Goal: Find specific page/section: Find specific page/section

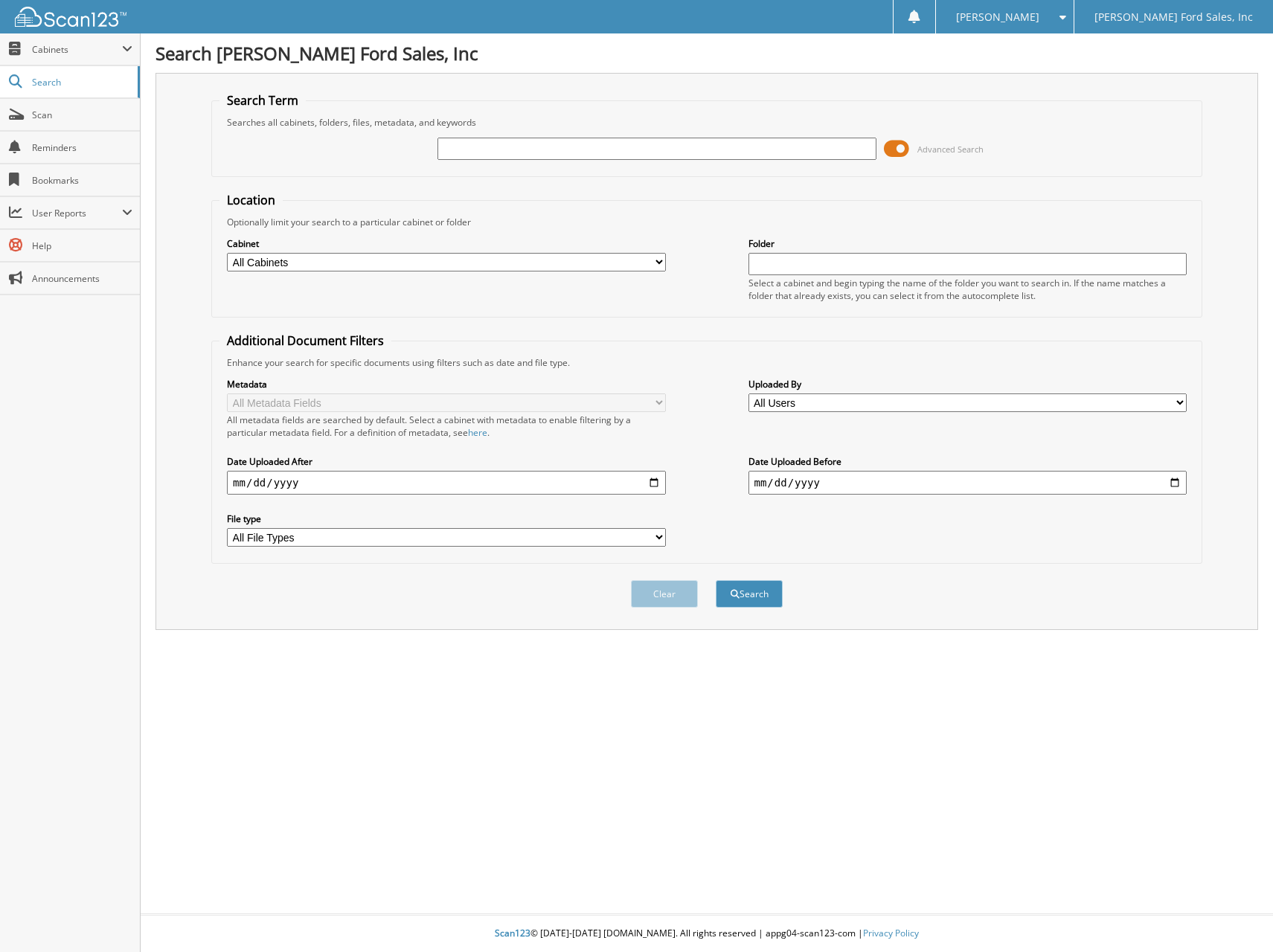
drag, startPoint x: 562, startPoint y: 149, endPoint x: 573, endPoint y: 138, distance: 15.6
click at [562, 148] on input "text" at bounding box center [657, 148] width 438 height 22
type input "28799"
click at [716, 580] on button "Search" at bounding box center [749, 594] width 67 height 28
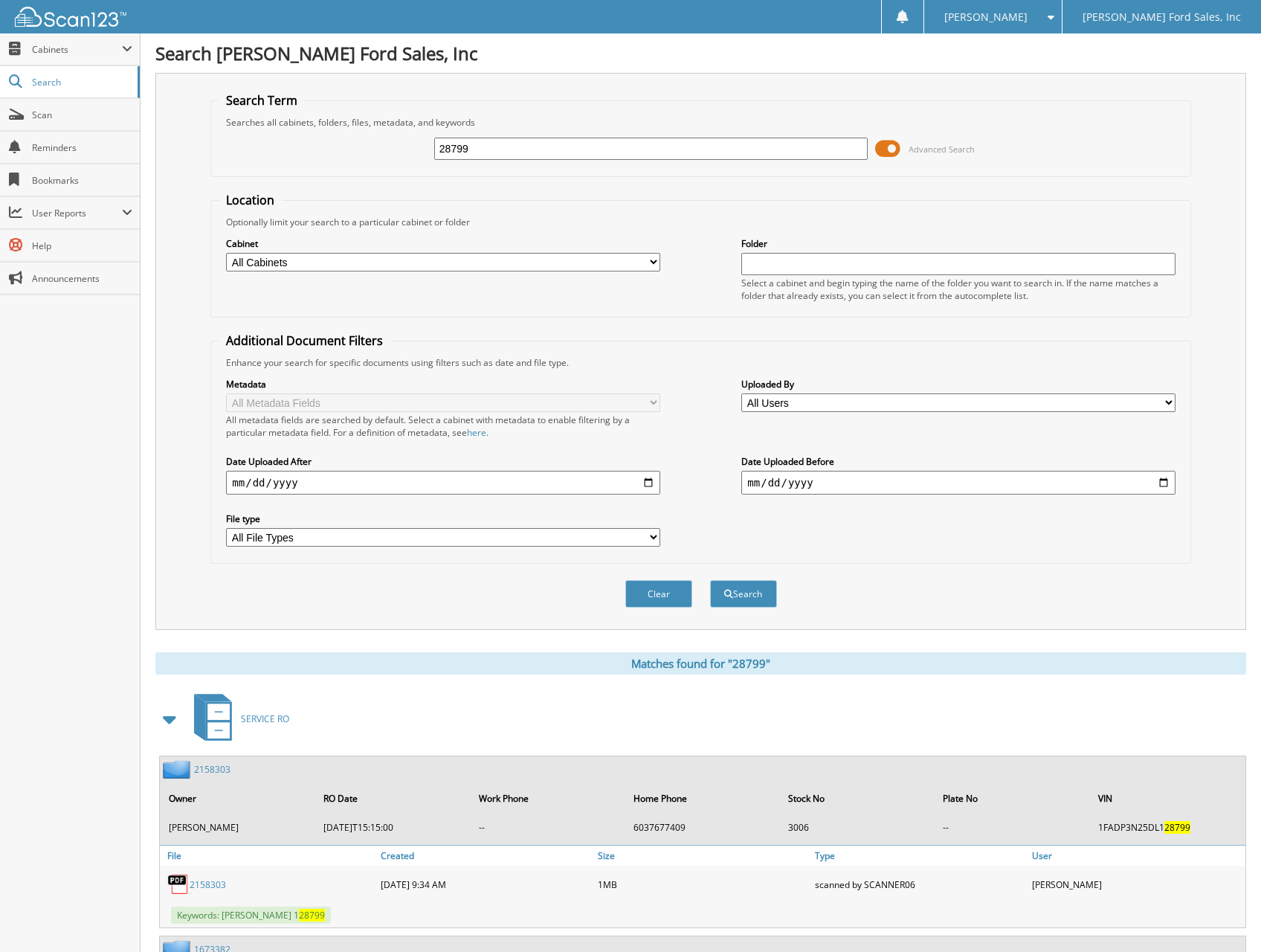
drag, startPoint x: 491, startPoint y: 148, endPoint x: 413, endPoint y: 161, distance: 79.1
click at [412, 158] on div "28799 Advanced Search" at bounding box center [700, 148] width 964 height 40
type input "[PERSON_NAME]"
click at [710, 580] on button "Search" at bounding box center [743, 594] width 67 height 28
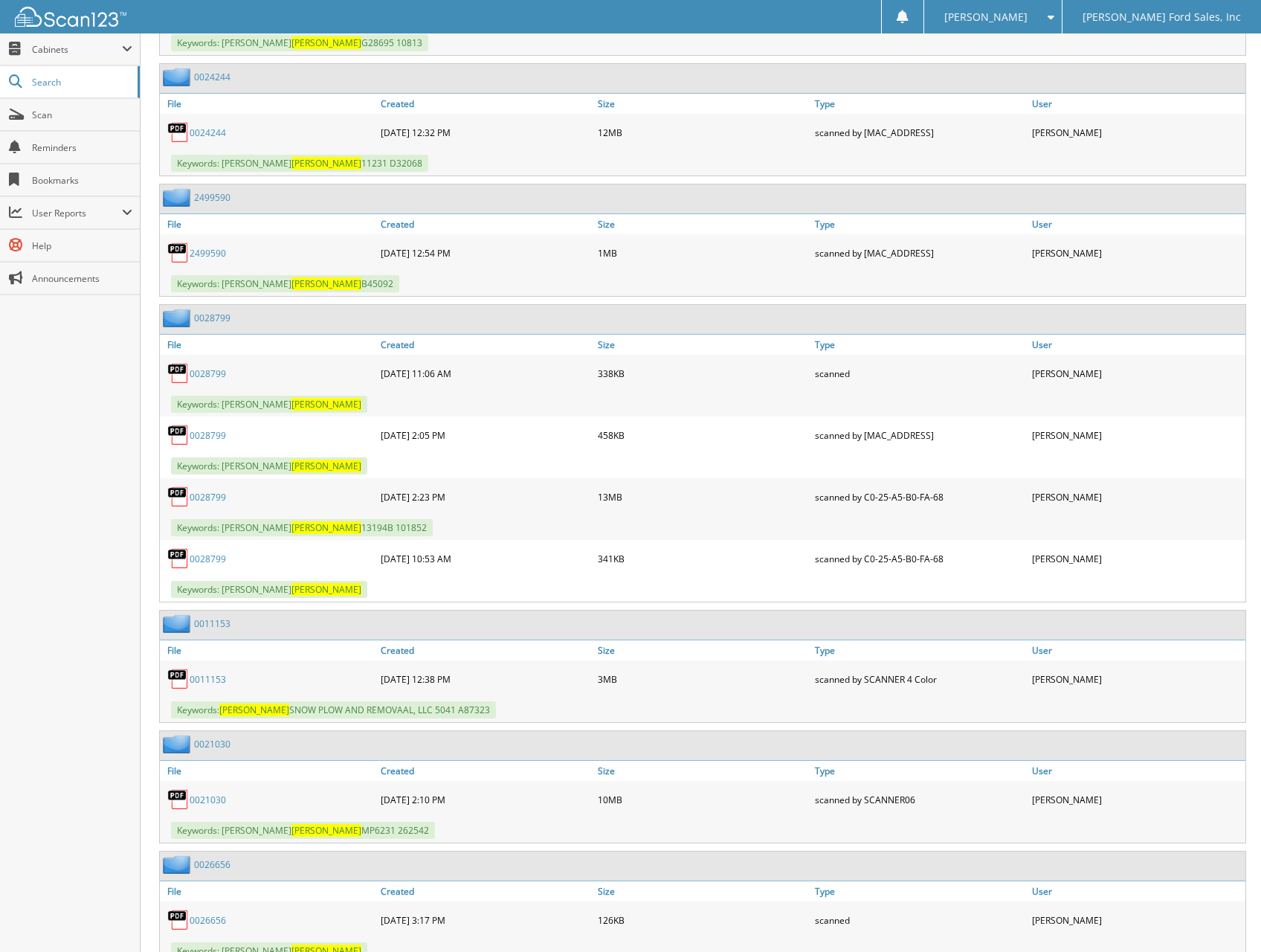
scroll to position [2901, 0]
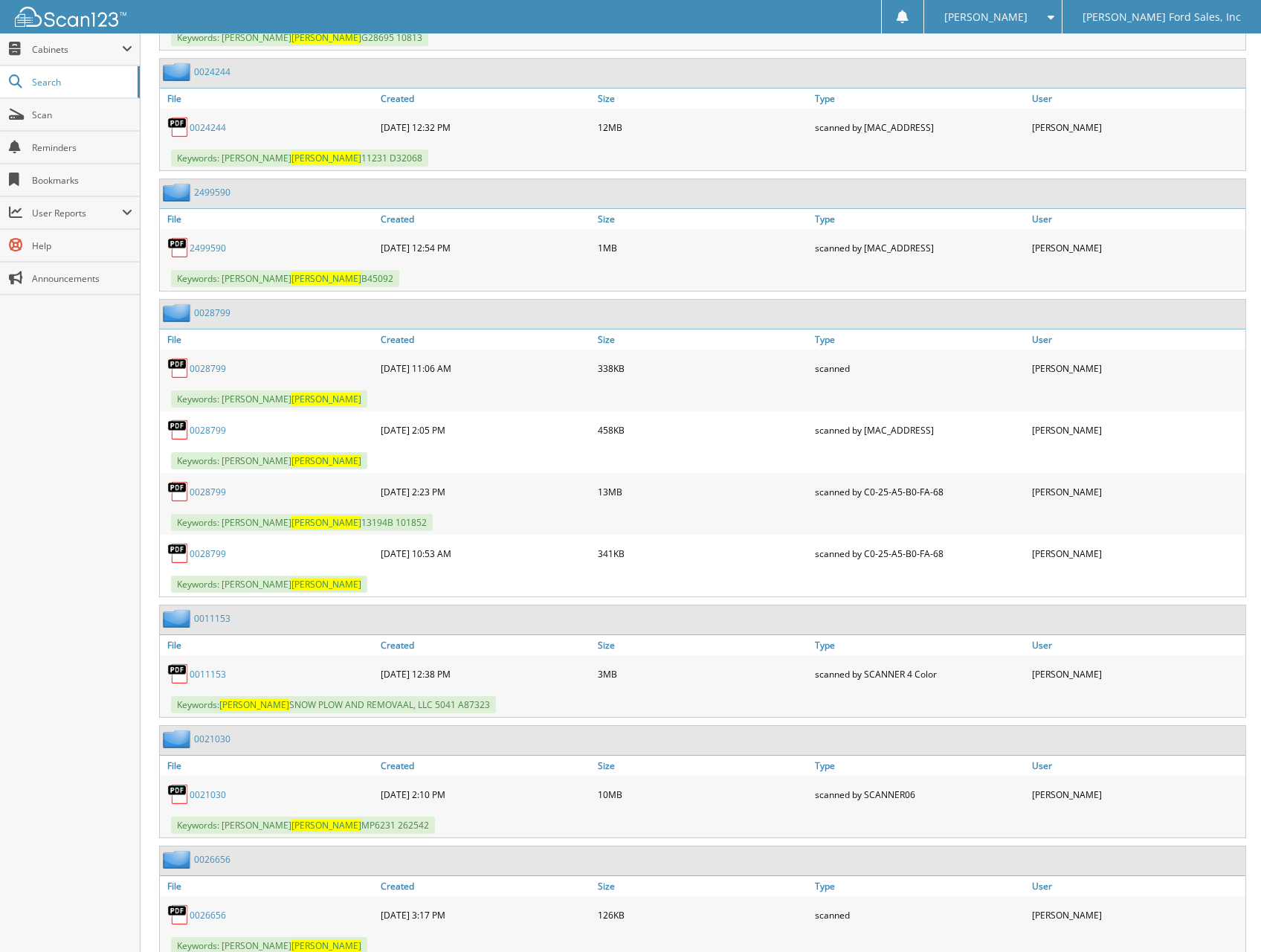
click at [215, 547] on link "0028799" at bounding box center [207, 554] width 37 height 13
click at [209, 486] on link "0028799" at bounding box center [207, 492] width 37 height 13
click at [212, 424] on link "0028799" at bounding box center [207, 430] width 37 height 13
click at [206, 363] on link "0028799" at bounding box center [207, 369] width 37 height 13
